Goal: Transaction & Acquisition: Purchase product/service

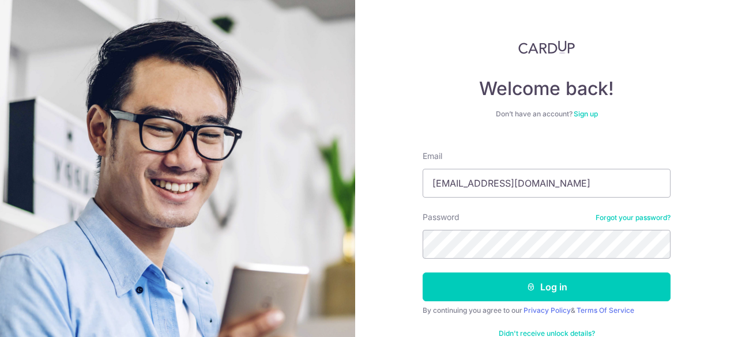
type input "[EMAIL_ADDRESS][DOMAIN_NAME]"
click at [423, 273] on button "Log in" at bounding box center [547, 287] width 248 height 29
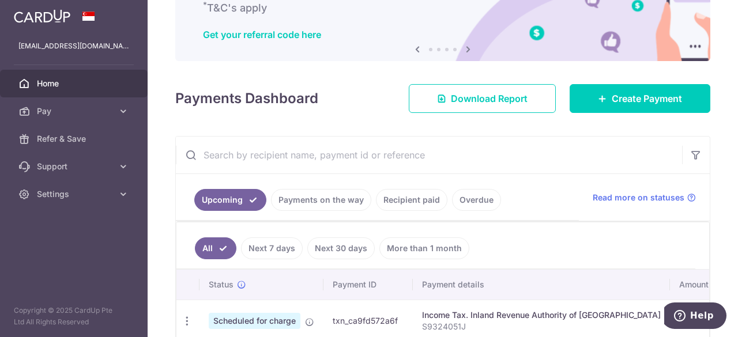
scroll to position [112, 0]
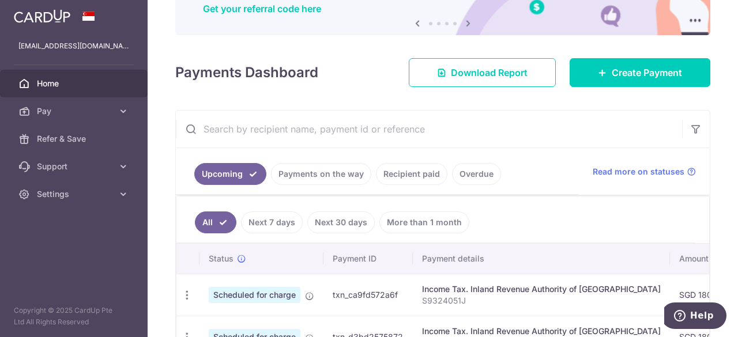
click at [410, 171] on link "Recipient paid" at bounding box center [412, 174] width 72 height 22
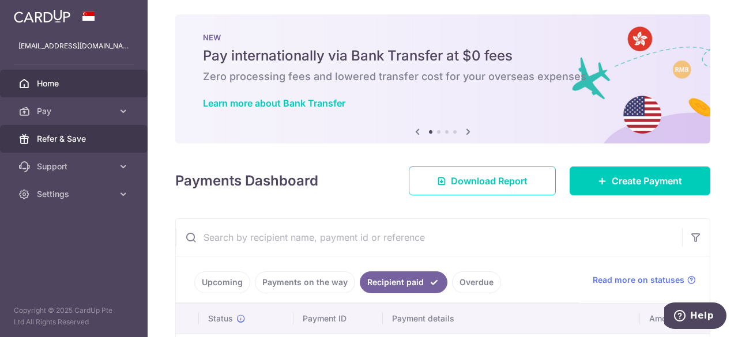
scroll to position [0, 0]
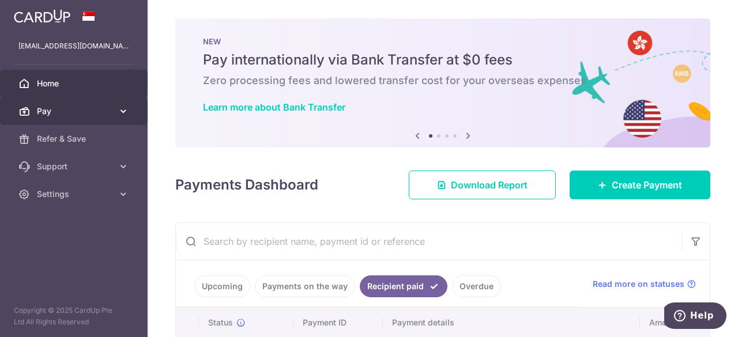
click at [55, 106] on span "Pay" at bounding box center [75, 112] width 76 height 12
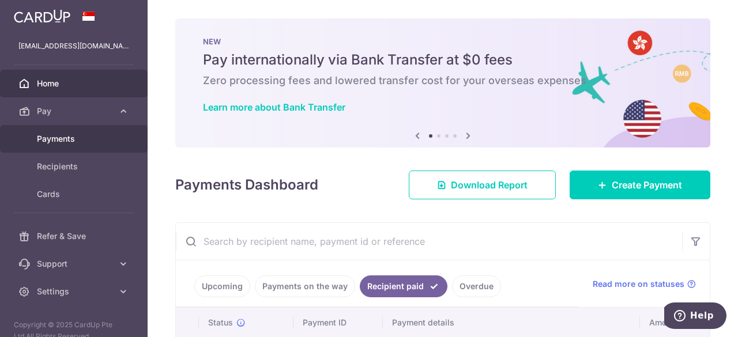
click at [61, 141] on span "Payments" at bounding box center [75, 139] width 76 height 12
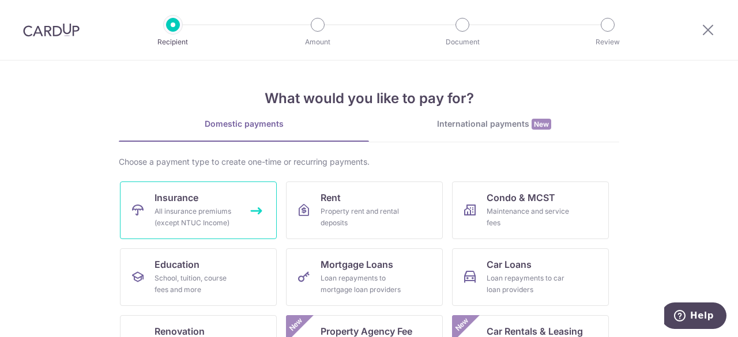
click at [195, 202] on span "Insurance" at bounding box center [177, 198] width 44 height 14
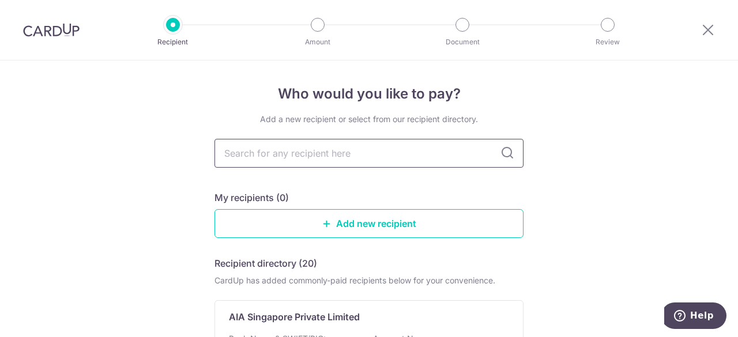
click at [279, 148] on input "text" at bounding box center [369, 153] width 309 height 29
click at [275, 152] on input "text" at bounding box center [369, 153] width 309 height 29
type input "great eastern"
click at [504, 153] on icon at bounding box center [508, 154] width 14 height 14
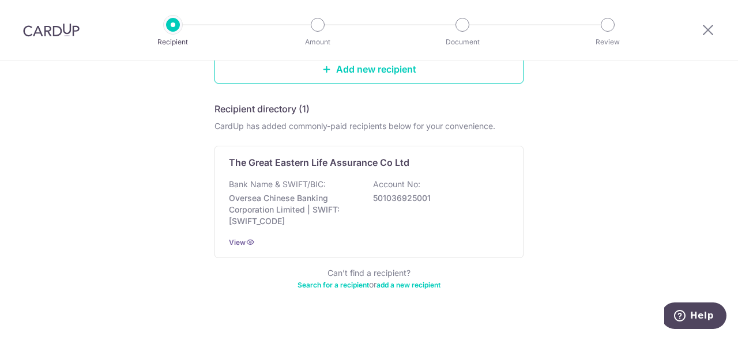
scroll to position [173, 0]
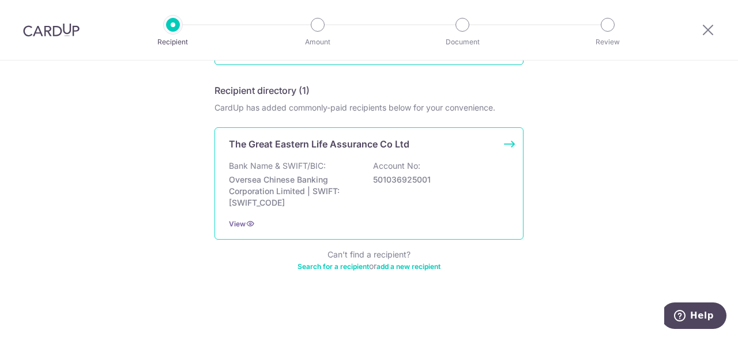
click at [335, 157] on div "The Great Eastern Life Assurance Co Ltd Bank Name & SWIFT/BIC: Oversea Chinese …" at bounding box center [369, 183] width 309 height 112
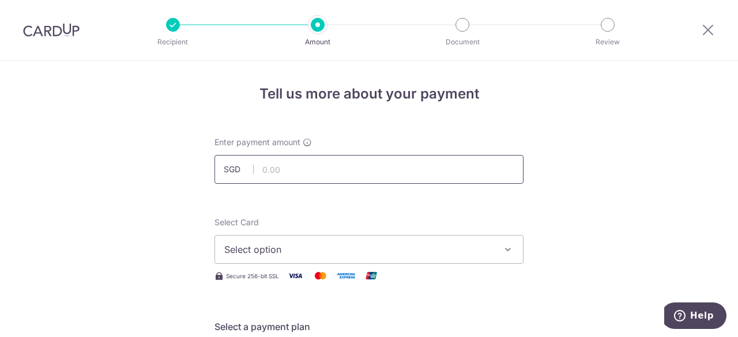
click at [339, 172] on input "text" at bounding box center [369, 169] width 309 height 29
click at [378, 166] on input "text" at bounding box center [369, 169] width 309 height 29
type input "109.28"
drag, startPoint x: 637, startPoint y: 179, endPoint x: 622, endPoint y: 196, distance: 21.7
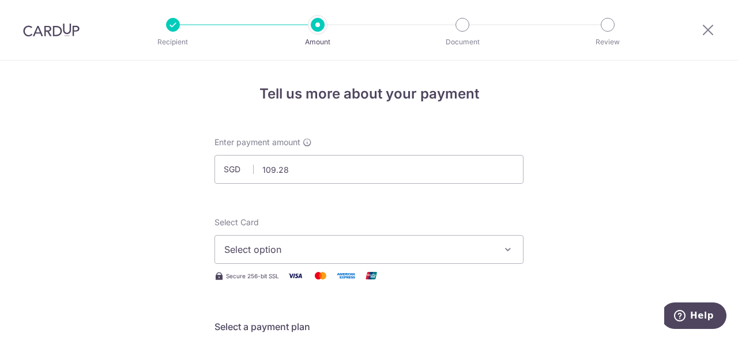
click at [497, 250] on button "Select option" at bounding box center [369, 249] width 309 height 29
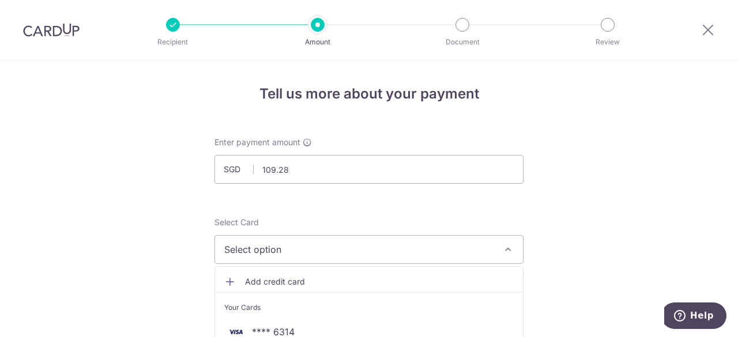
scroll to position [58, 0]
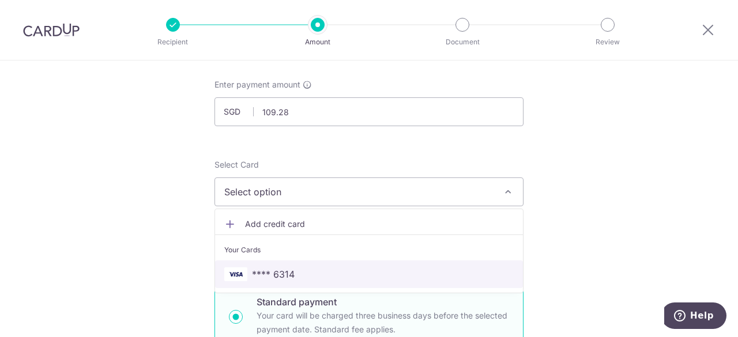
click at [437, 264] on link "**** 6314" at bounding box center [369, 275] width 308 height 28
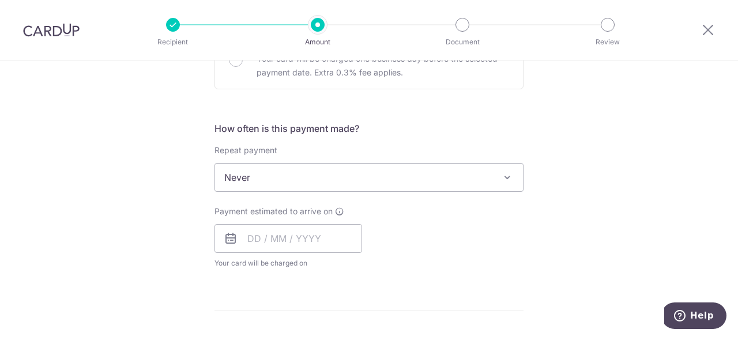
scroll to position [404, 0]
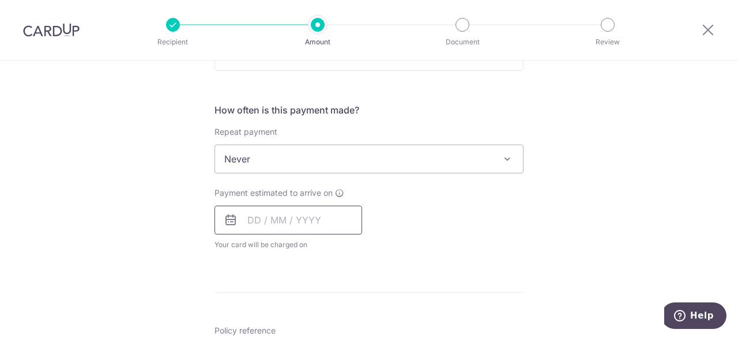
drag, startPoint x: 256, startPoint y: 219, endPoint x: 265, endPoint y: 221, distance: 9.5
click at [256, 219] on input "text" at bounding box center [289, 220] width 148 height 29
click at [611, 233] on div "Tell us more about your payment Enter payment amount SGD 109.28 109.28 Select C…" at bounding box center [369, 202] width 738 height 1091
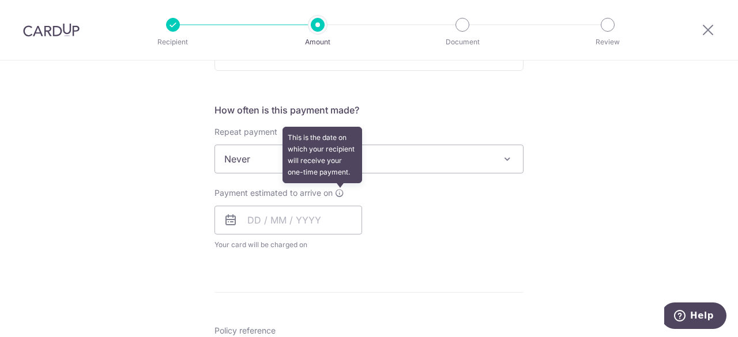
click at [338, 191] on icon at bounding box center [339, 193] width 9 height 9
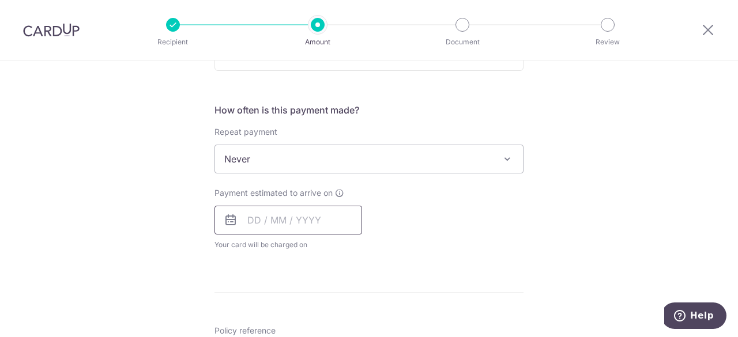
click at [258, 220] on input "text" at bounding box center [289, 220] width 148 height 29
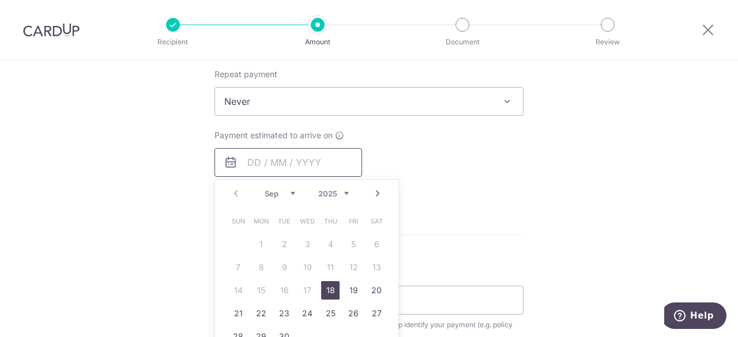
scroll to position [519, 0]
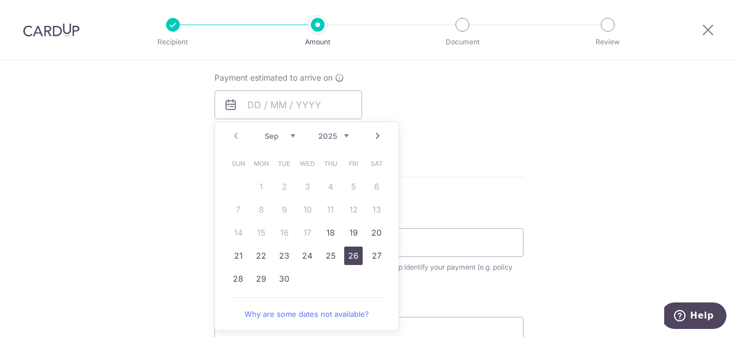
click at [348, 256] on link "26" at bounding box center [353, 256] width 18 height 18
type input "[DATE]"
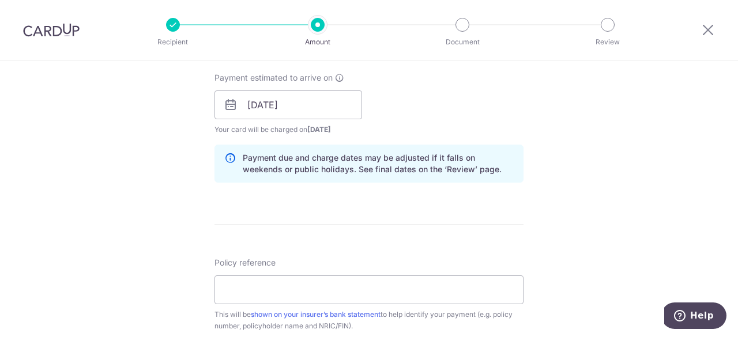
click at [460, 116] on div "Payment estimated to arrive on 26/09/2025 Prev Next Sep Oct Nov Dec 2025 2026 2…" at bounding box center [369, 103] width 323 height 63
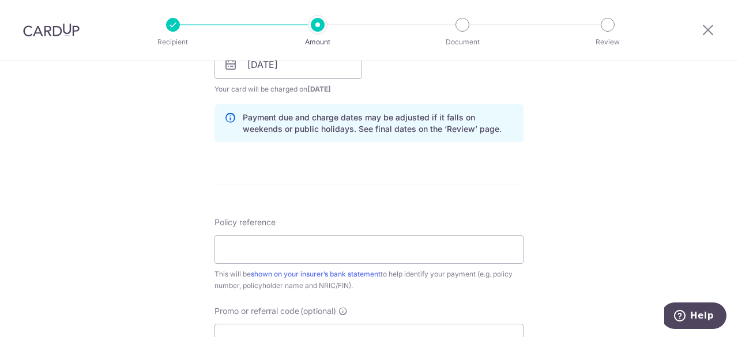
scroll to position [577, 0]
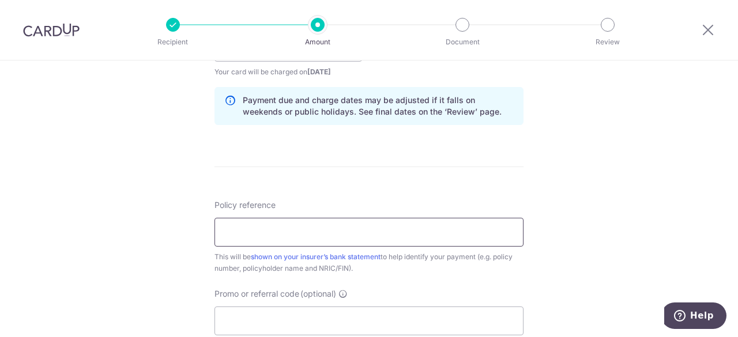
click at [344, 228] on input "Policy reference" at bounding box center [369, 232] width 309 height 29
drag, startPoint x: 384, startPoint y: 227, endPoint x: 438, endPoint y: 225, distance: 54.2
click at [385, 227] on input "Policy reference" at bounding box center [369, 232] width 309 height 29
click at [559, 220] on div "Tell us more about your payment Enter payment amount SGD 109.28 109.28 Select C…" at bounding box center [369, 53] width 738 height 1138
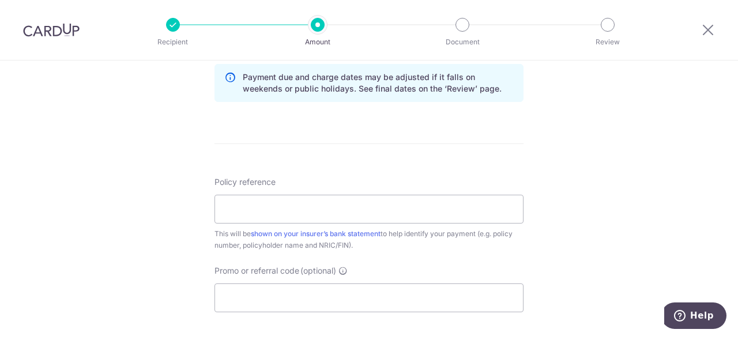
scroll to position [634, 0]
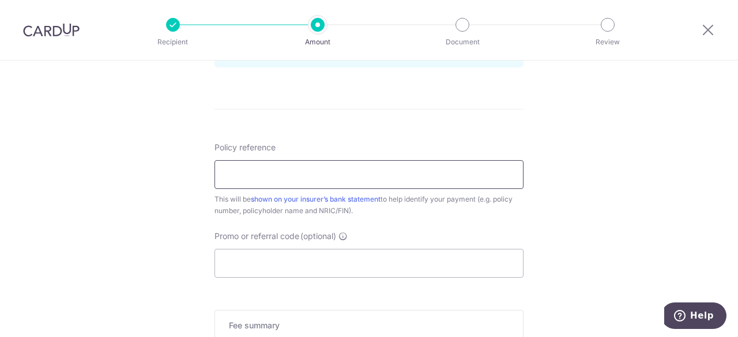
click at [254, 164] on input "Policy reference" at bounding box center [369, 174] width 309 height 29
type input "S9324051J"
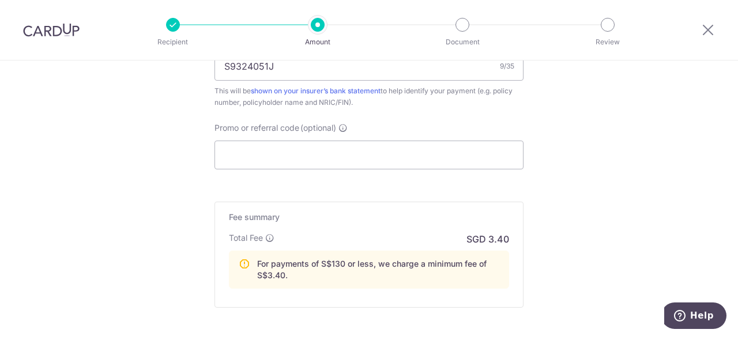
scroll to position [685, 0]
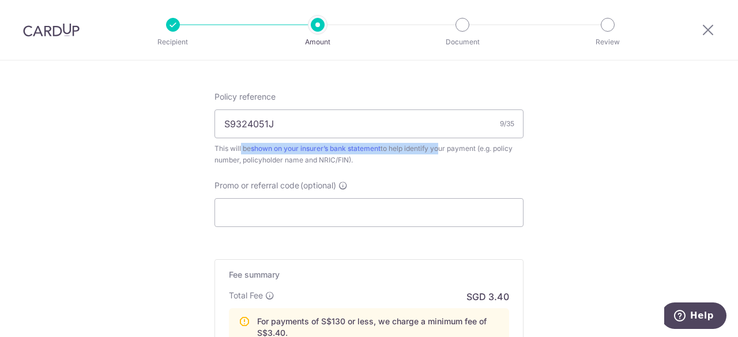
drag, startPoint x: 211, startPoint y: 144, endPoint x: 442, endPoint y: 151, distance: 231.4
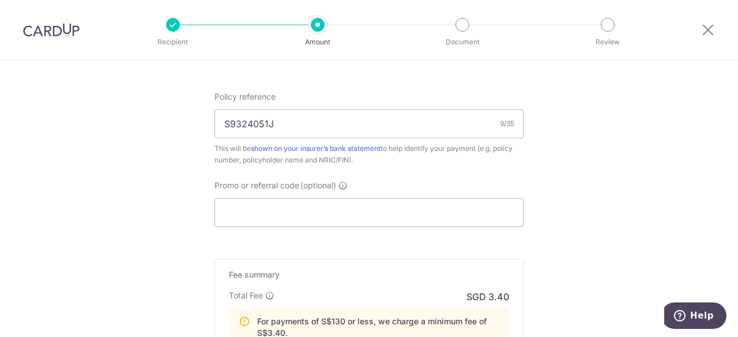
drag, startPoint x: 464, startPoint y: 150, endPoint x: 445, endPoint y: 150, distance: 18.5
click at [464, 150] on div "This will be shown on your insurer’s bank statement to help identify your payme…" at bounding box center [369, 154] width 309 height 23
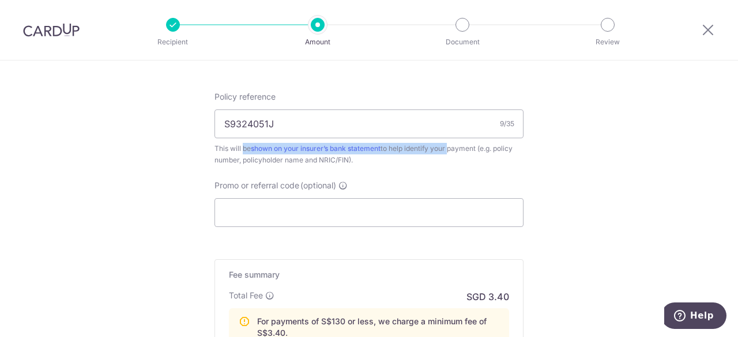
drag, startPoint x: 226, startPoint y: 145, endPoint x: 466, endPoint y: 151, distance: 240.6
click at [453, 148] on div "This will be shown on your insurer’s bank statement to help identify your payme…" at bounding box center [369, 154] width 309 height 23
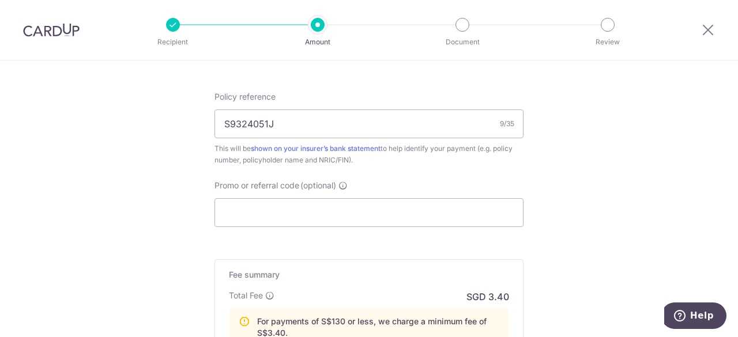
click at [481, 152] on div "This will be shown on your insurer’s bank statement to help identify your payme…" at bounding box center [369, 154] width 309 height 23
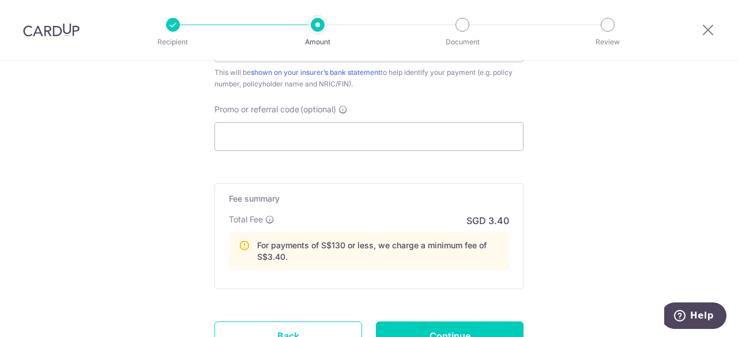
scroll to position [801, 0]
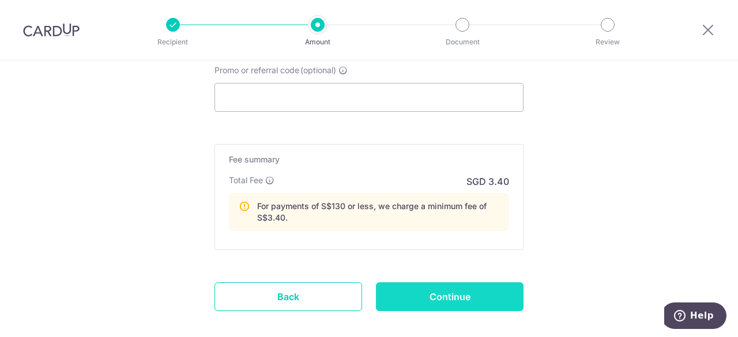
click at [443, 302] on input "Continue" at bounding box center [450, 297] width 148 height 29
type input "Create Schedule"
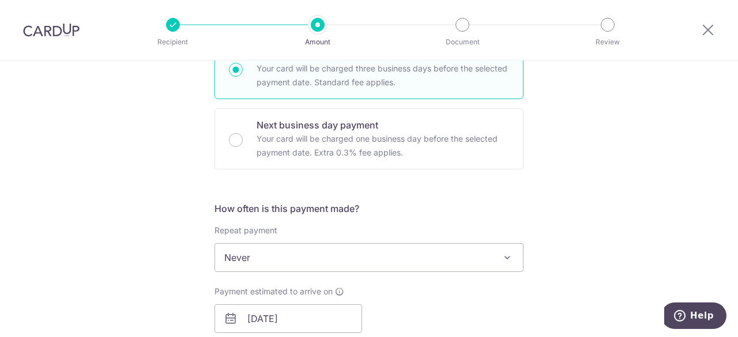
scroll to position [397, 0]
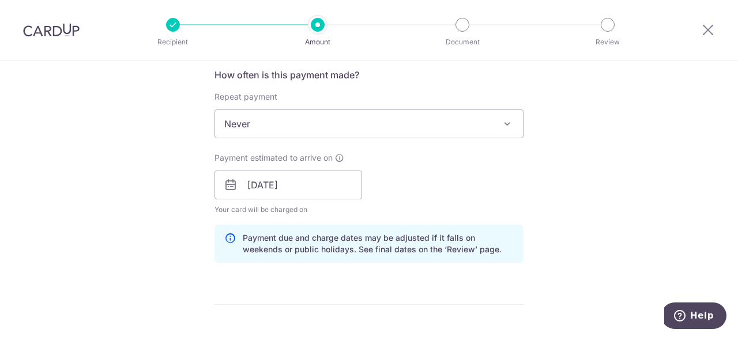
scroll to position [519, 0]
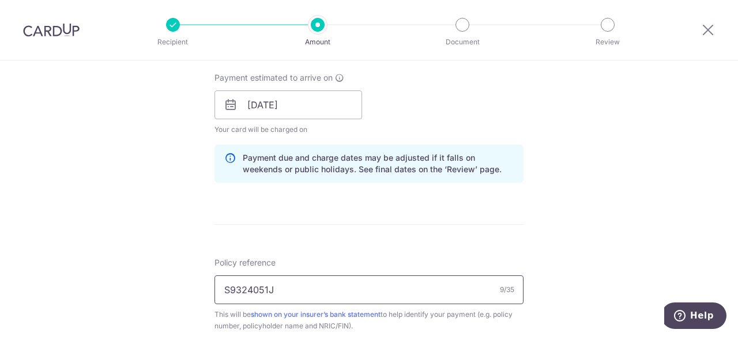
click at [318, 286] on input "S9324051J" at bounding box center [369, 290] width 309 height 29
paste input "0103722006"
type input "0103722006"
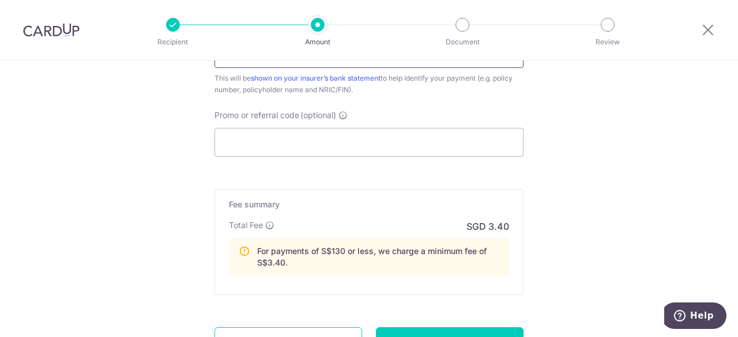
scroll to position [858, 0]
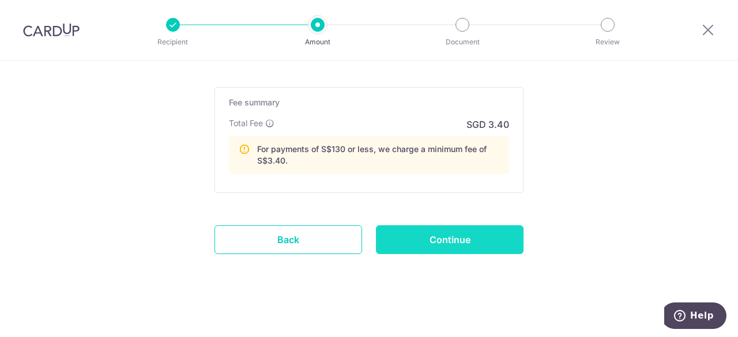
click at [475, 232] on input "Continue" at bounding box center [450, 240] width 148 height 29
type input "Update Schedule"
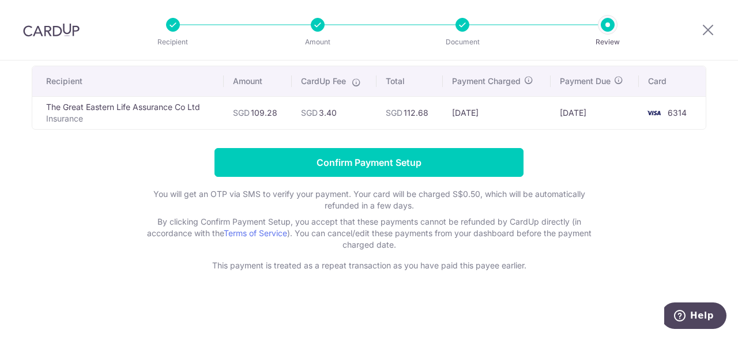
scroll to position [83, 0]
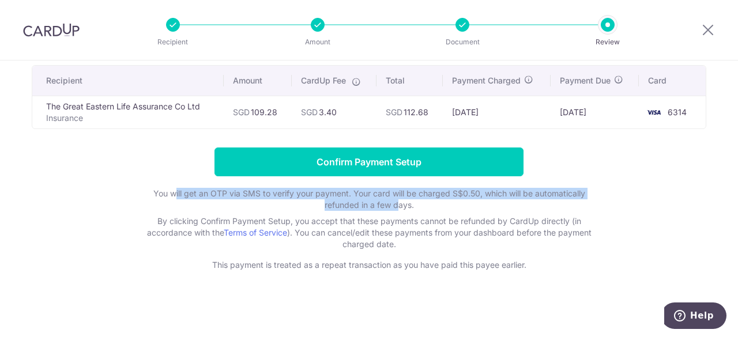
drag, startPoint x: 173, startPoint y: 193, endPoint x: 396, endPoint y: 207, distance: 223.1
click at [394, 204] on p "You will get an OTP via SMS to verify your payment. Your card will be charged S…" at bounding box center [368, 199] width 461 height 23
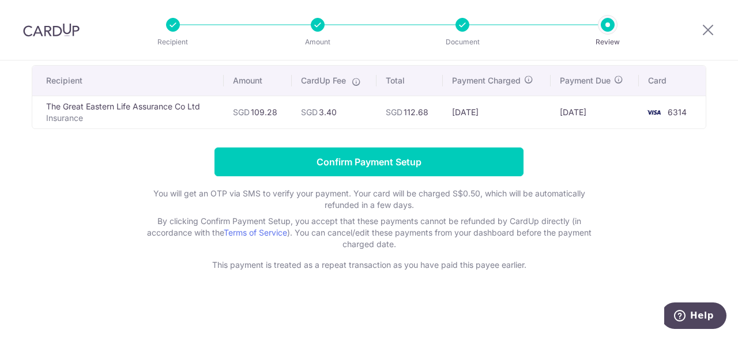
click at [400, 208] on p "You will get an OTP via SMS to verify your payment. Your card will be charged S…" at bounding box center [368, 199] width 461 height 23
drag, startPoint x: 320, startPoint y: 202, endPoint x: 331, endPoint y: 198, distance: 12.4
click at [321, 201] on p "You will get an OTP via SMS to verify your payment. Your card will be charged S…" at bounding box center [368, 199] width 461 height 23
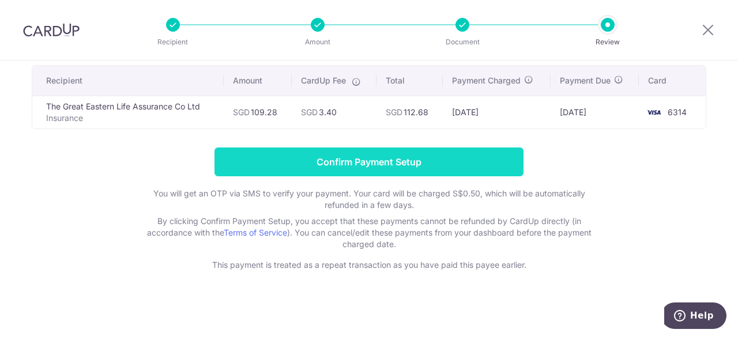
click at [347, 164] on input "Confirm Payment Setup" at bounding box center [369, 162] width 309 height 29
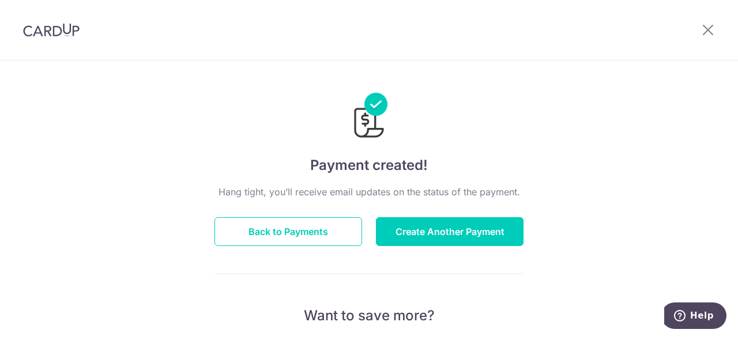
click at [58, 32] on img at bounding box center [51, 30] width 57 height 14
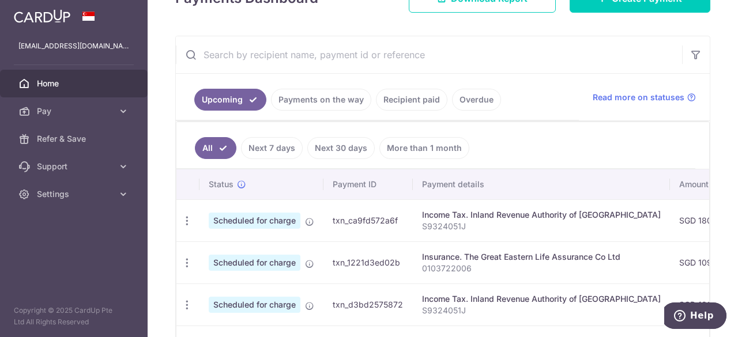
scroll to position [231, 0]
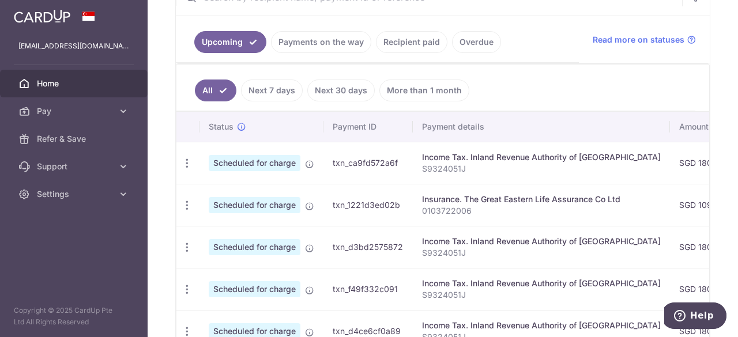
click at [307, 41] on link "Payments on the way" at bounding box center [321, 42] width 100 height 22
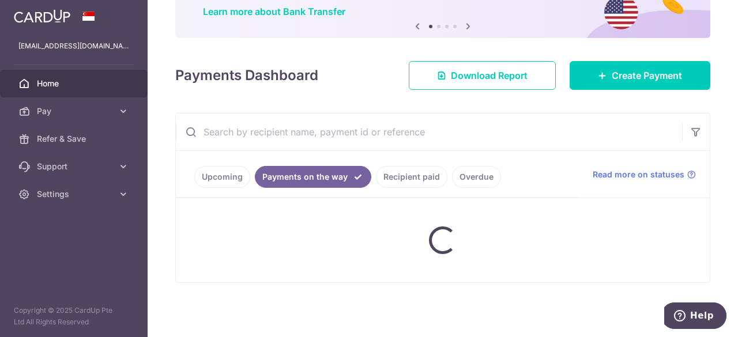
scroll to position [166, 0]
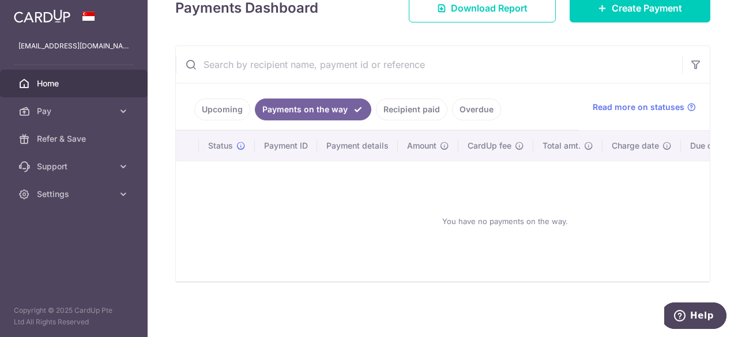
click at [228, 109] on link "Upcoming" at bounding box center [222, 110] width 56 height 22
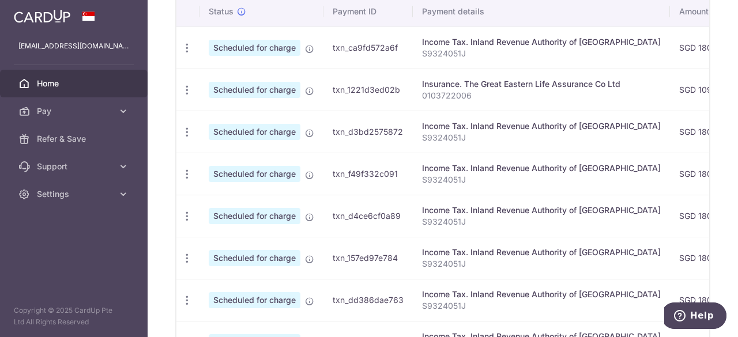
scroll to position [288, 0]
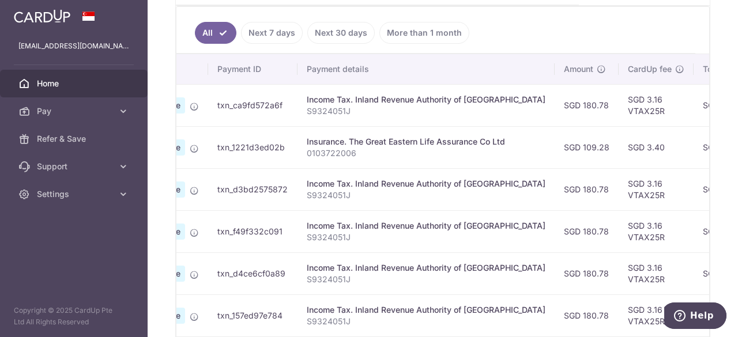
click at [555, 145] on td "SGD 109.28" at bounding box center [587, 147] width 64 height 42
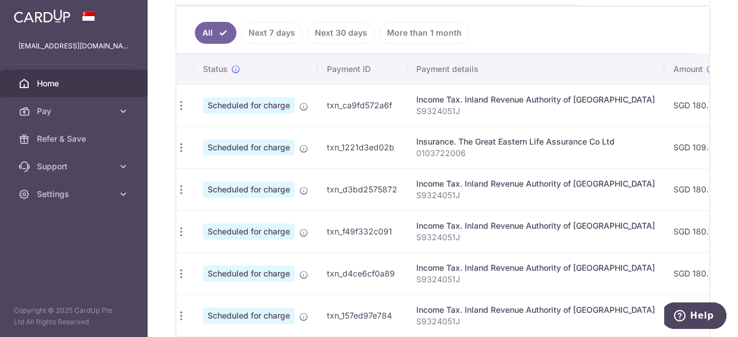
scroll to position [0, 0]
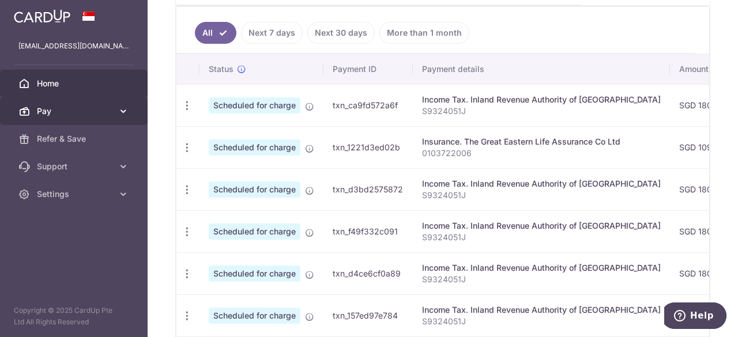
click at [92, 117] on link "Pay" at bounding box center [74, 111] width 148 height 28
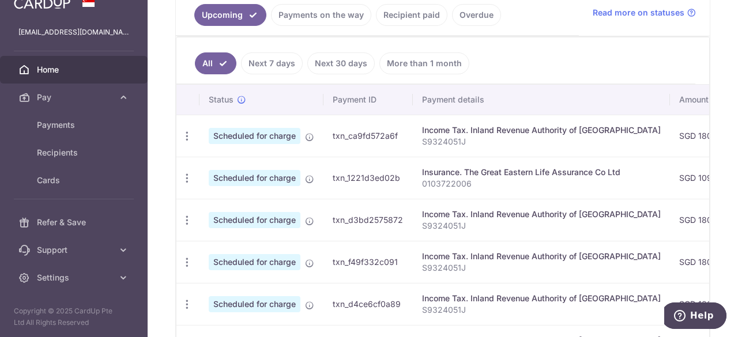
scroll to position [404, 0]
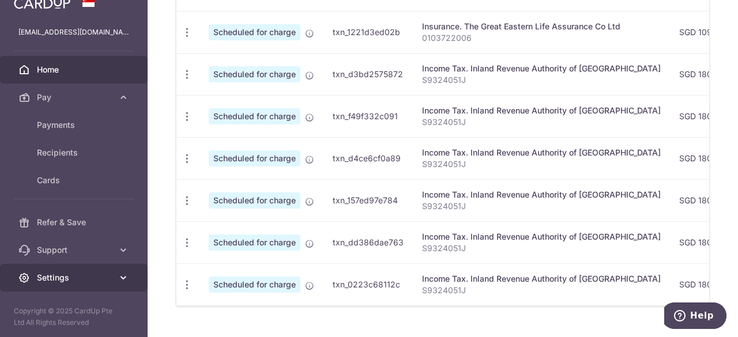
click at [84, 275] on span "Settings" at bounding box center [75, 278] width 76 height 12
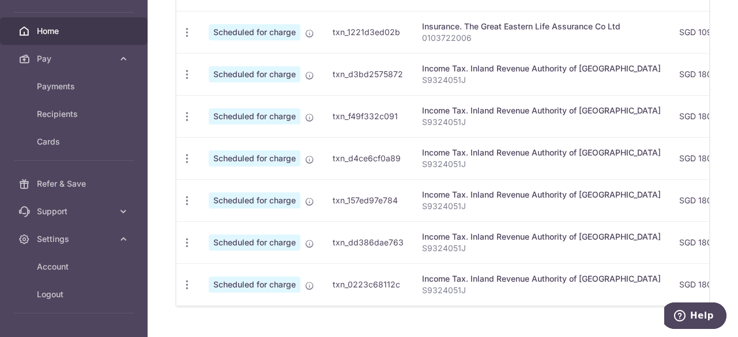
scroll to position [83, 0]
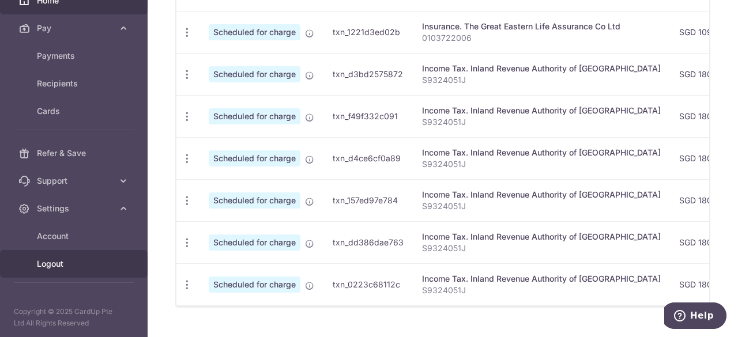
click at [71, 258] on span "Logout" at bounding box center [75, 264] width 76 height 12
